Goal: Task Accomplishment & Management: Use online tool/utility

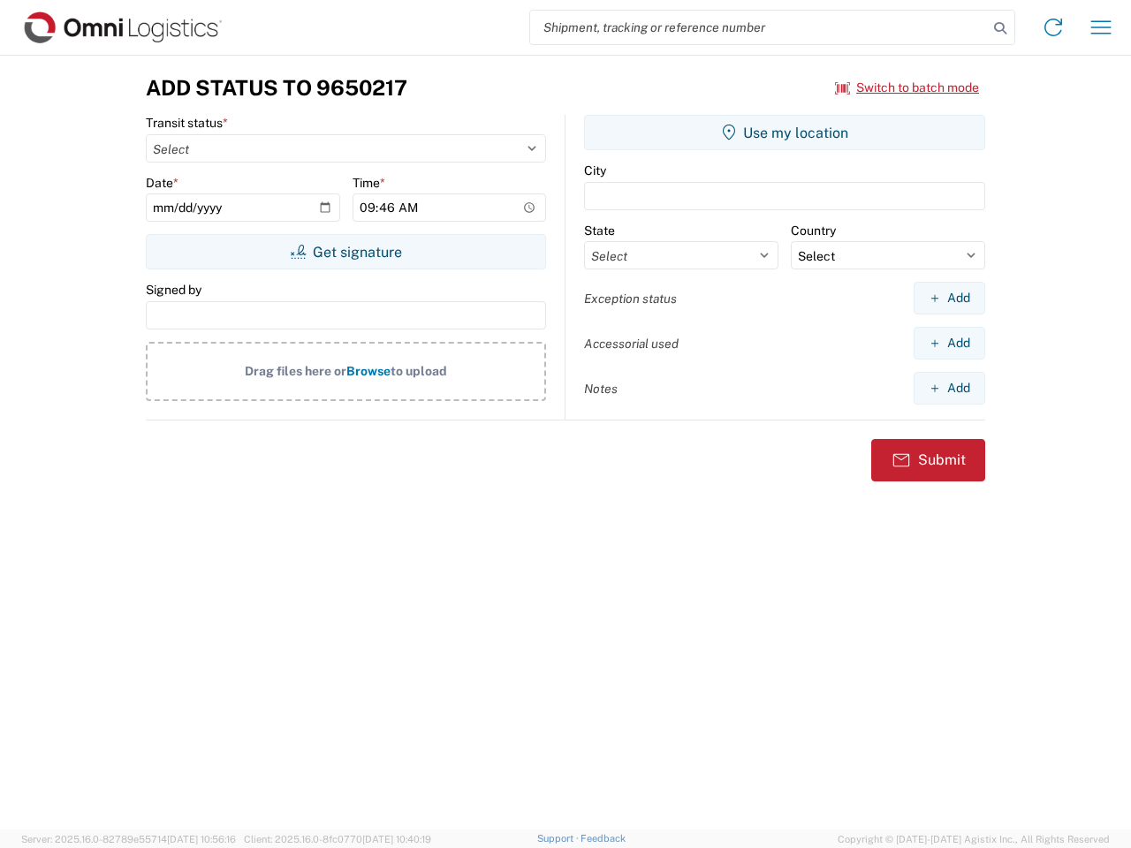
click at [759, 27] on input "search" at bounding box center [759, 28] width 458 height 34
click at [1000, 28] on icon at bounding box center [1000, 28] width 25 height 25
click at [1053, 27] on icon at bounding box center [1053, 27] width 28 height 28
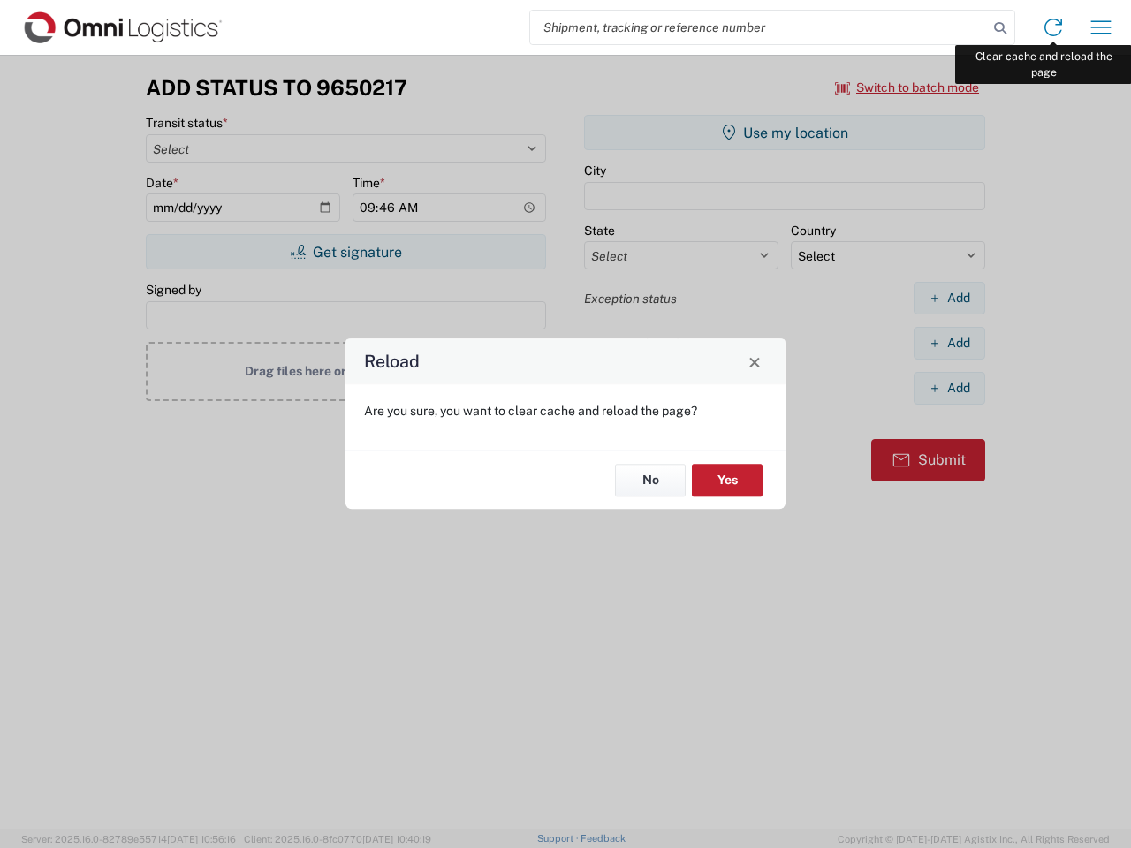
click at [1101, 27] on div "Reload Are you sure, you want to clear cache and reload the page? No Yes" at bounding box center [565, 424] width 1131 height 848
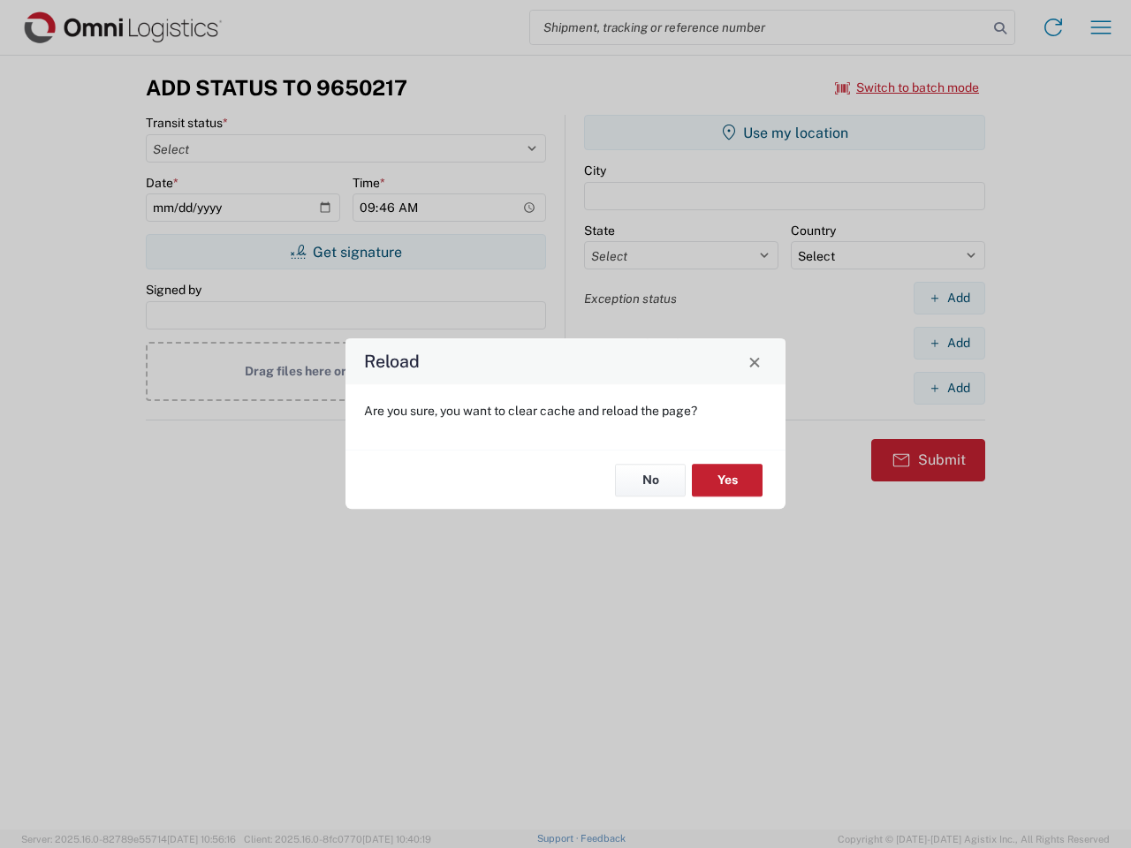
click at [908, 87] on div "Reload Are you sure, you want to clear cache and reload the page? No Yes" at bounding box center [565, 424] width 1131 height 848
click at [346, 252] on div "Reload Are you sure, you want to clear cache and reload the page? No Yes" at bounding box center [565, 424] width 1131 height 848
click at [785, 133] on div "Reload Are you sure, you want to clear cache and reload the page? No Yes" at bounding box center [565, 424] width 1131 height 848
click at [949, 298] on div "Reload Are you sure, you want to clear cache and reload the page? No Yes" at bounding box center [565, 424] width 1131 height 848
click at [949, 343] on div "Reload Are you sure, you want to clear cache and reload the page? No Yes" at bounding box center [565, 424] width 1131 height 848
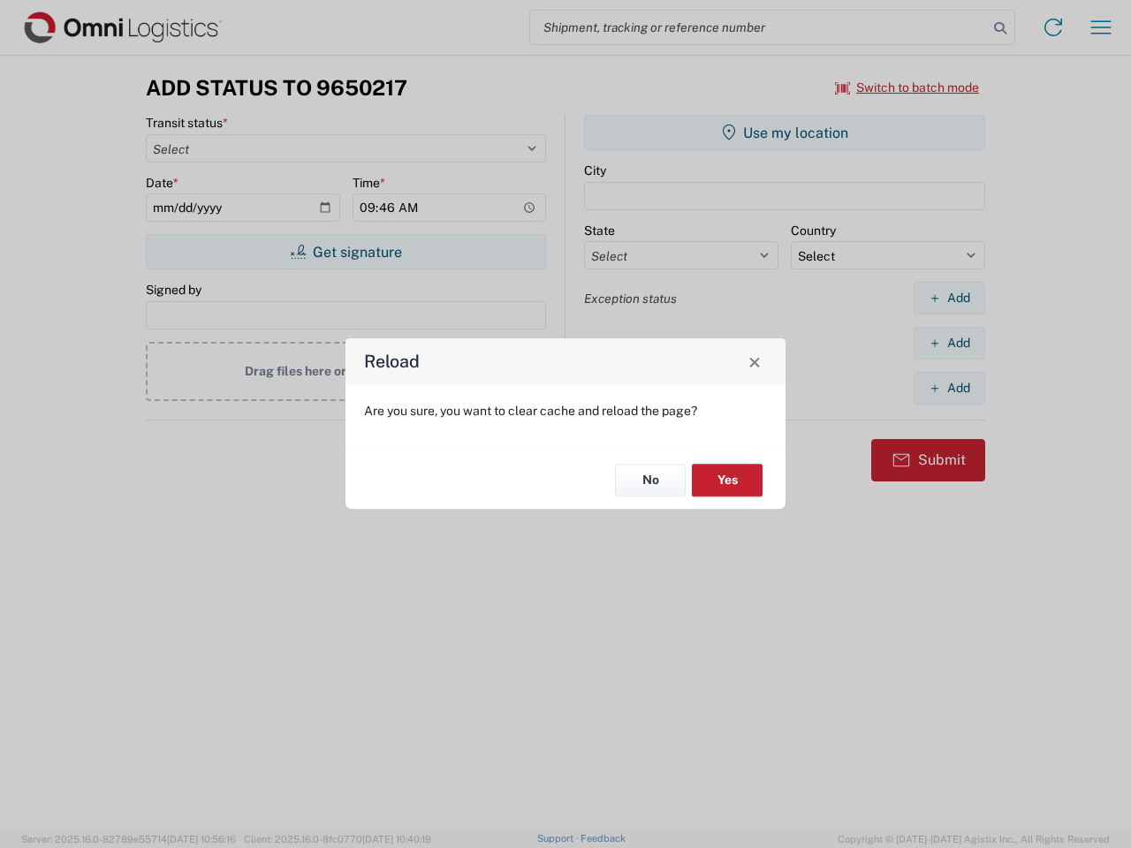
click at [949, 388] on div "Reload Are you sure, you want to clear cache and reload the page? No Yes" at bounding box center [565, 424] width 1131 height 848
